Goal: Information Seeking & Learning: Check status

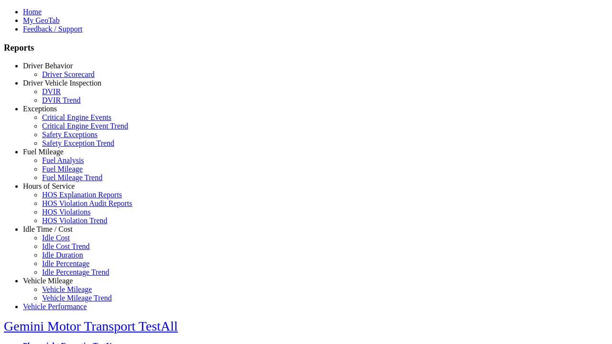
click at [55, 113] on link "Exceptions" at bounding box center [40, 109] width 34 height 8
click at [62, 122] on link "Critical Engine Events" at bounding box center [76, 117] width 69 height 8
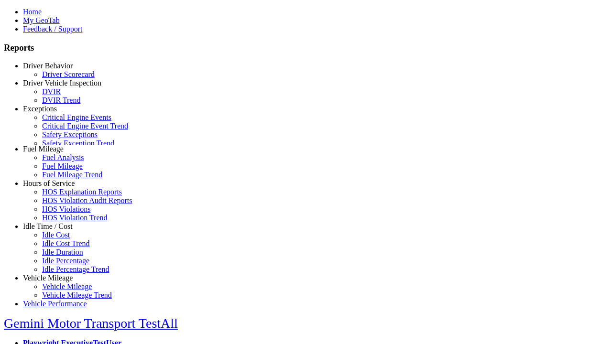
scroll to position [2, 0]
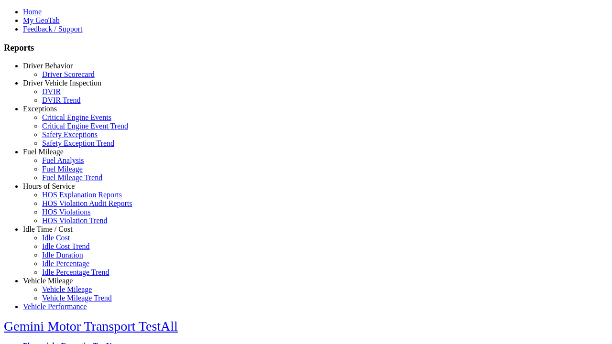
select select
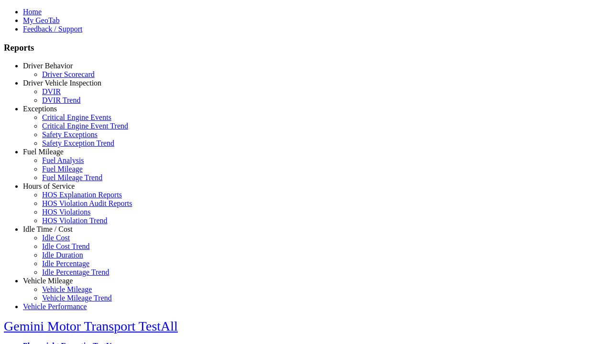
select select
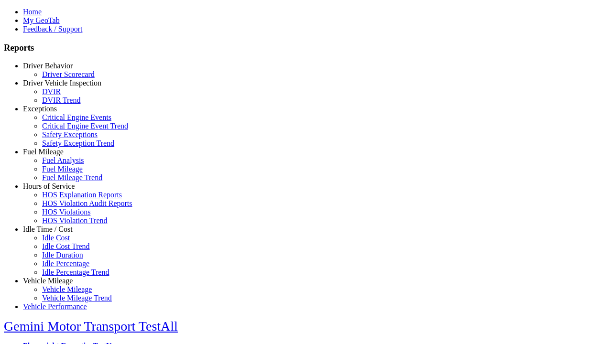
select select
select select "**********"
